Goal: Task Accomplishment & Management: Use online tool/utility

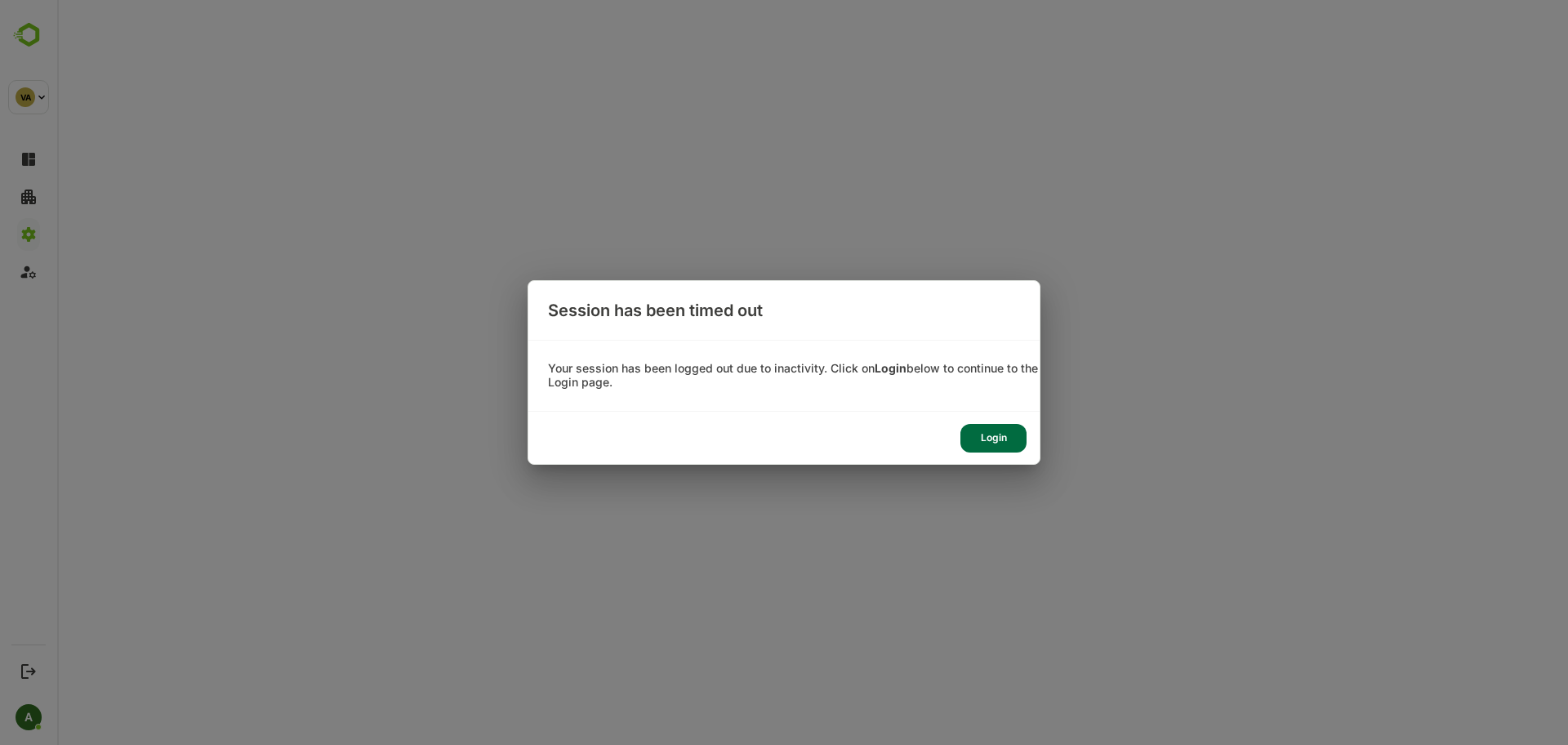
click at [989, 446] on div "Login" at bounding box center [993, 437] width 66 height 28
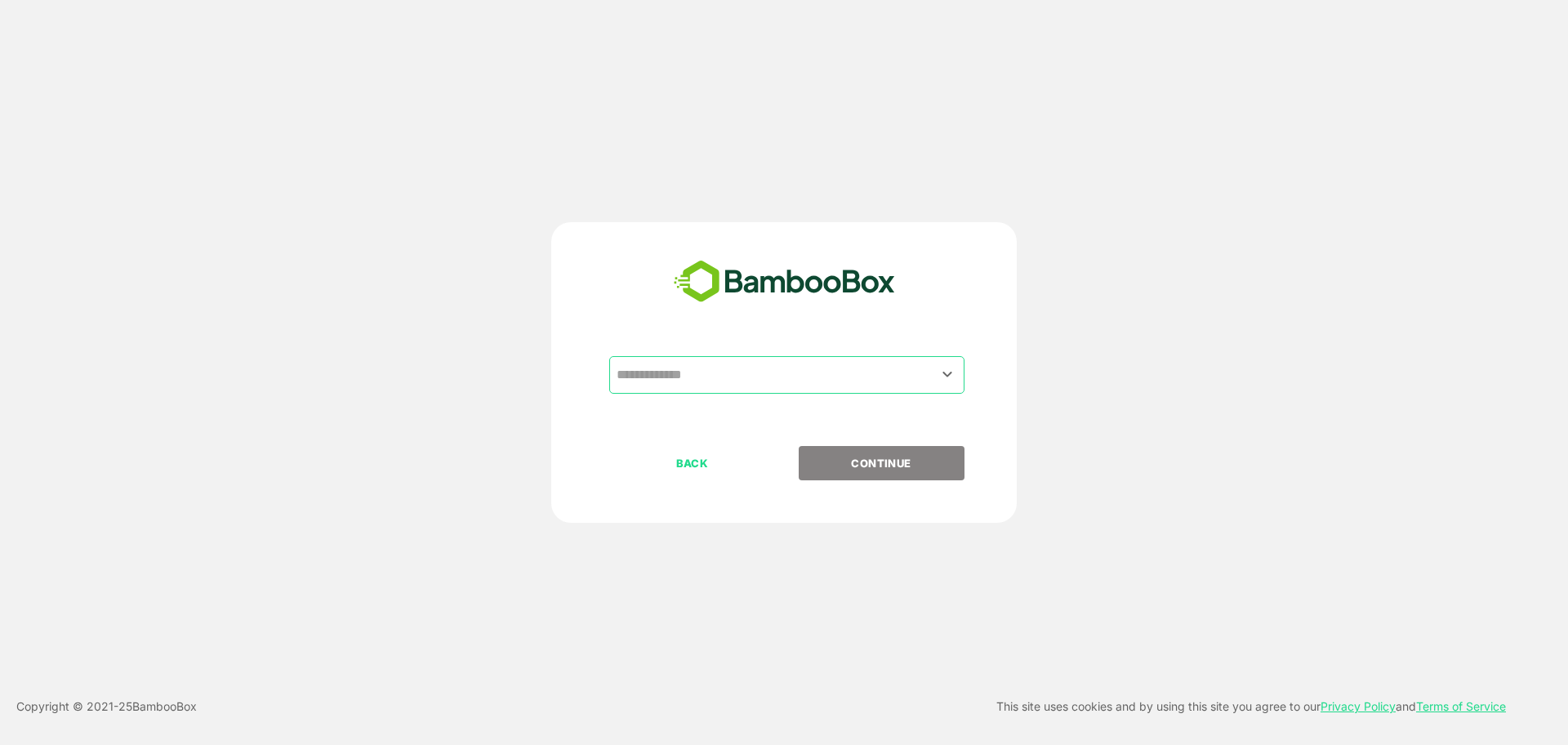
click at [882, 372] on input "text" at bounding box center [787, 375] width 349 height 31
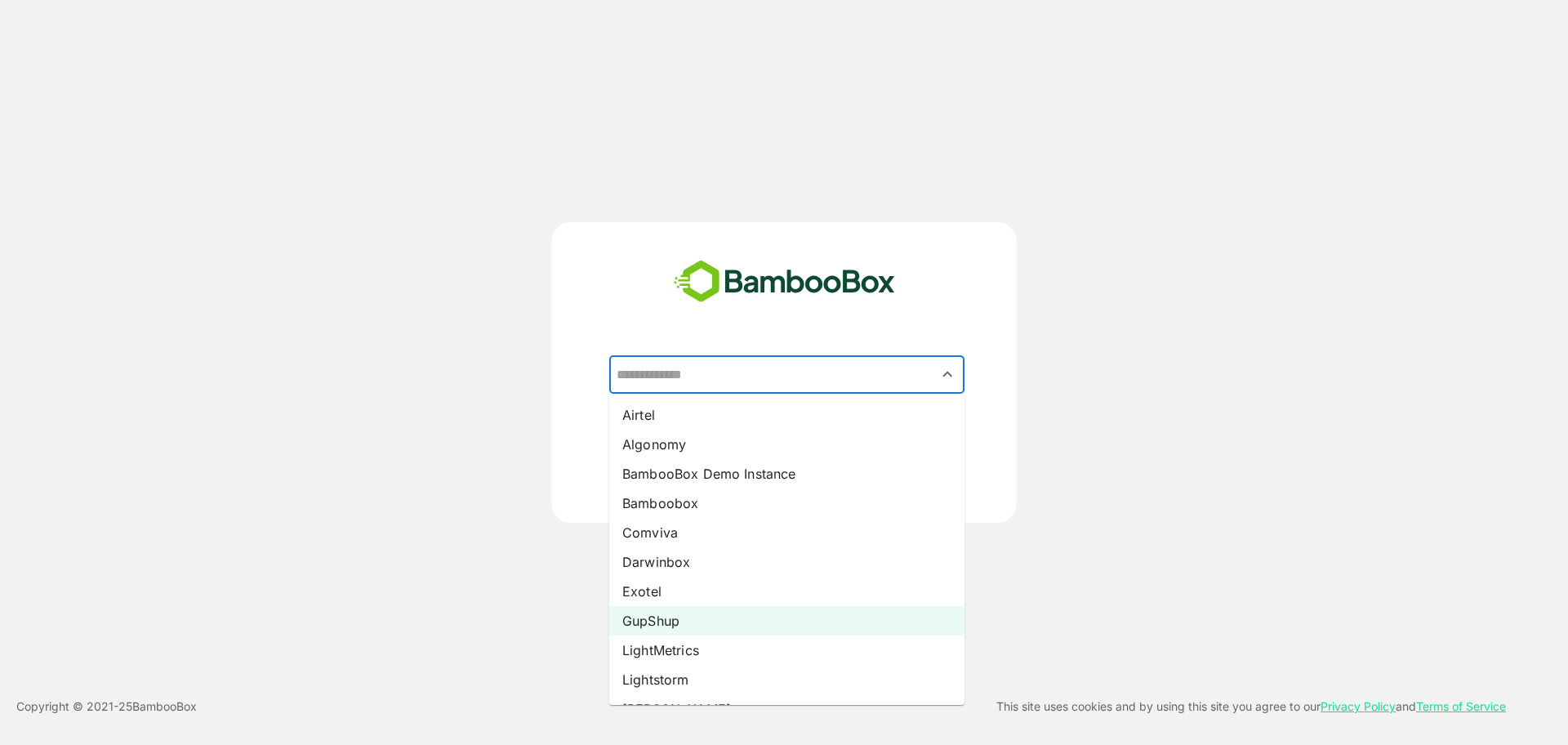
click at [754, 620] on li "GupShup" at bounding box center [786, 620] width 355 height 29
type input "*******"
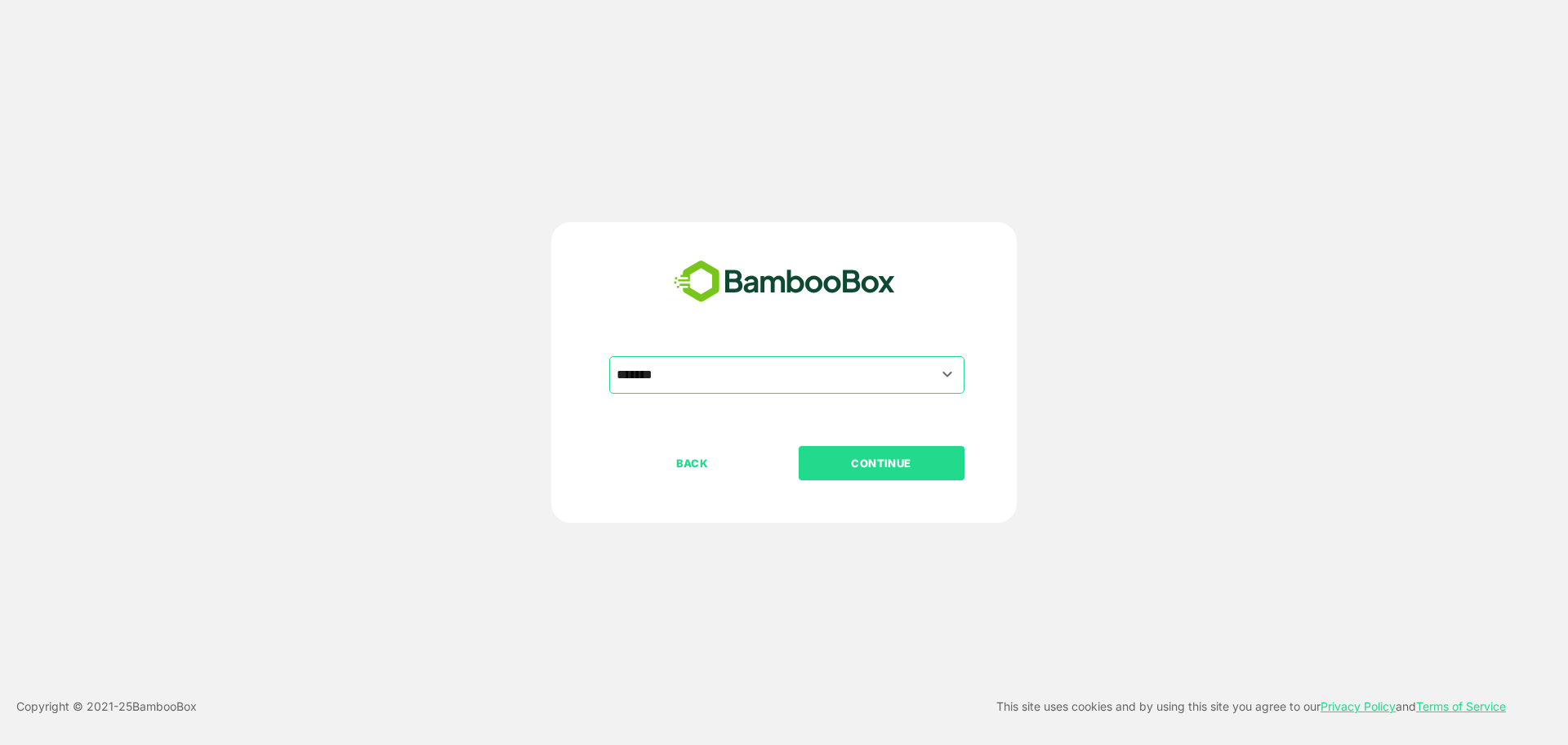
click at [888, 472] on button "CONTINUE" at bounding box center [882, 463] width 166 height 34
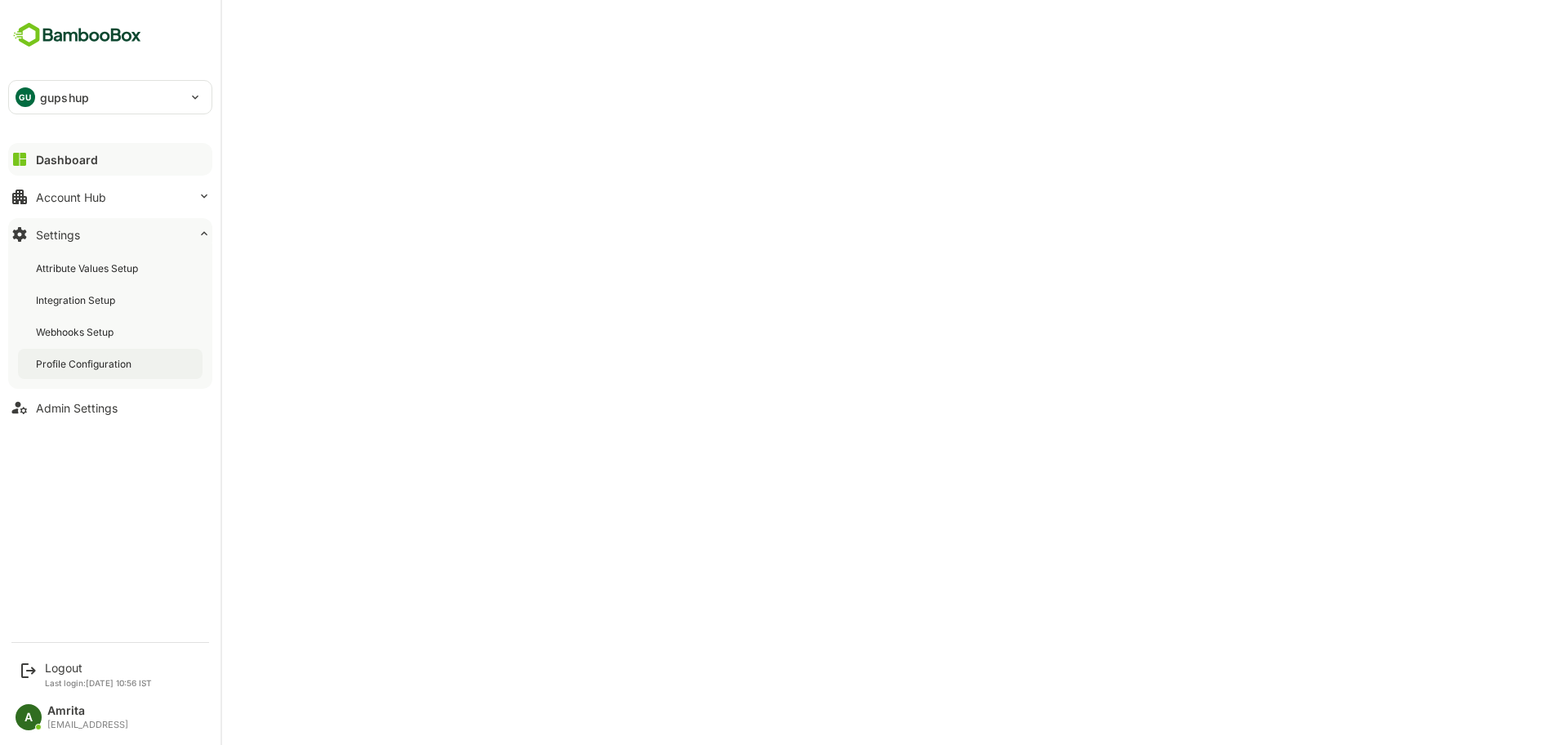
click at [68, 365] on div "Profile Configuration" at bounding box center [86, 364] width 99 height 14
